Goal: Information Seeking & Learning: Learn about a topic

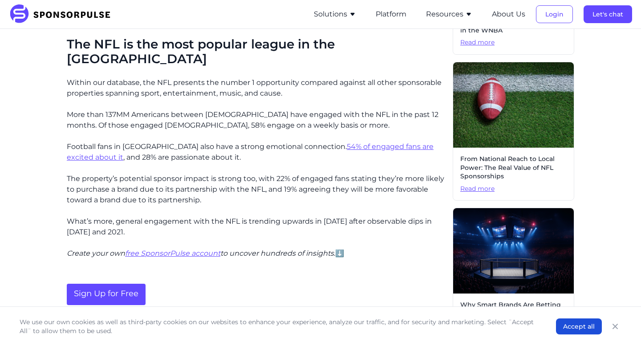
scroll to position [365, 0]
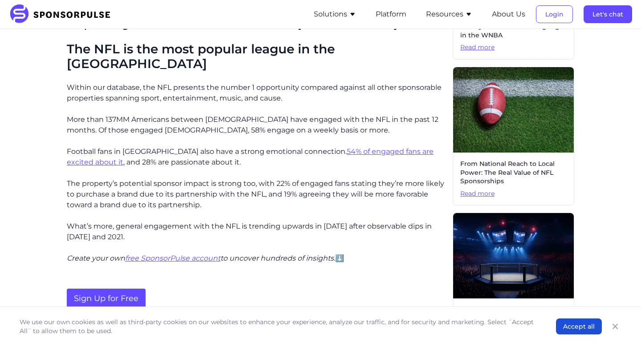
drag, startPoint x: 64, startPoint y: 72, endPoint x: 285, endPoint y: 84, distance: 221.9
click at [285, 84] on div "Home Insights NFL fan demographics: Who are football's biggest fans? Blog NFL f…" at bounding box center [320, 222] width 609 height 1103
click at [258, 82] on p "Within our database, the NFL presents the number 1 opportunity compared against…" at bounding box center [256, 92] width 379 height 21
click at [268, 82] on p "Within our database, the NFL presents the number 1 opportunity compared against…" at bounding box center [256, 92] width 379 height 21
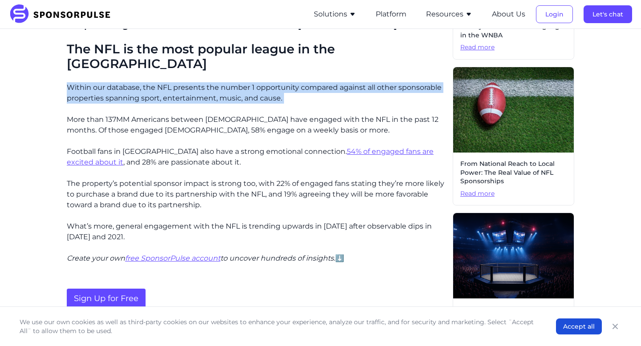
click at [268, 82] on p "Within our database, the NFL presents the number 1 opportunity compared against…" at bounding box center [256, 92] width 379 height 21
copy p "Within our database, the NFL presents the number 1 opportunity compared against…"
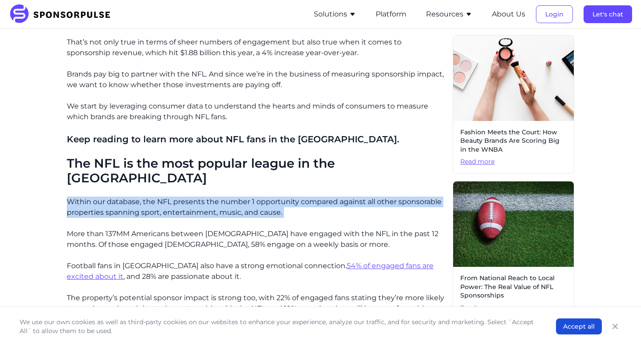
scroll to position [250, 0]
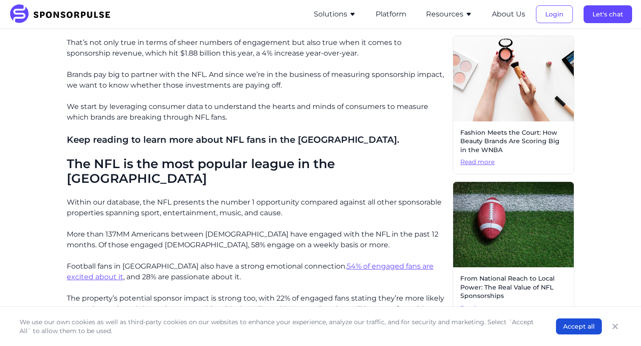
click at [285, 261] on p "Football fans in [GEOGRAPHIC_DATA] also have a strong emotional connection. 54%…" at bounding box center [256, 271] width 379 height 21
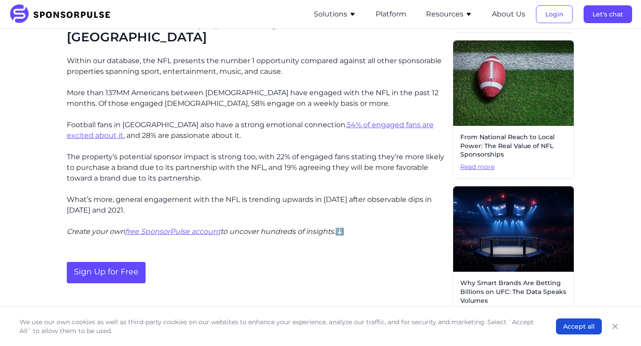
scroll to position [391, 0]
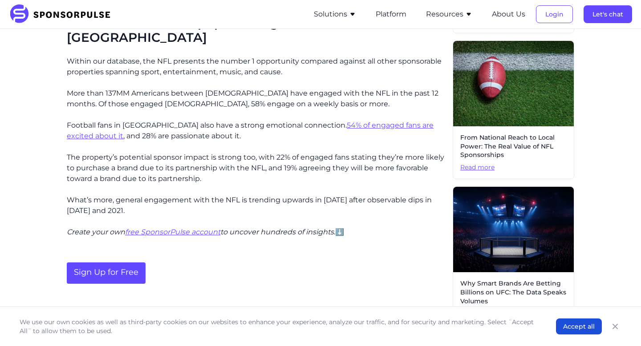
click at [317, 152] on p "The property’s potential sponsor impact is strong too, with 22% of engaged fans…" at bounding box center [256, 168] width 379 height 32
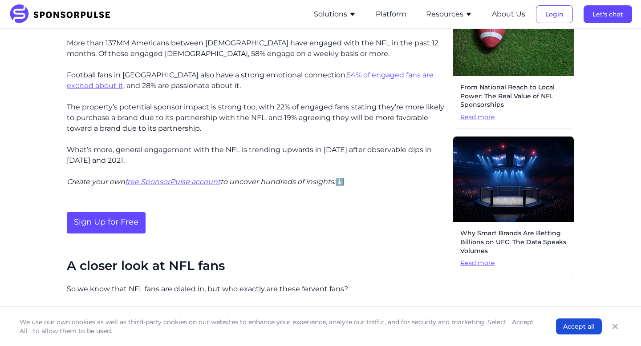
scroll to position [443, 0]
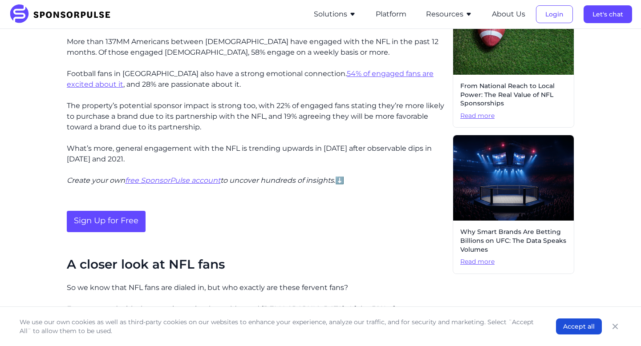
drag, startPoint x: 67, startPoint y: 57, endPoint x: 188, endPoint y: 75, distance: 122.7
click at [188, 75] on div "That’s not only true in terms of sheer numbers of engagement but also true when…" at bounding box center [256, 263] width 379 height 837
copy p "Football fans in [GEOGRAPHIC_DATA] also have a strong emotional connection. 54%…"
click at [322, 120] on div "That’s not only true in terms of sheer numbers of engagement but also true when…" at bounding box center [256, 263] width 379 height 837
